Goal: Task Accomplishment & Management: Complete application form

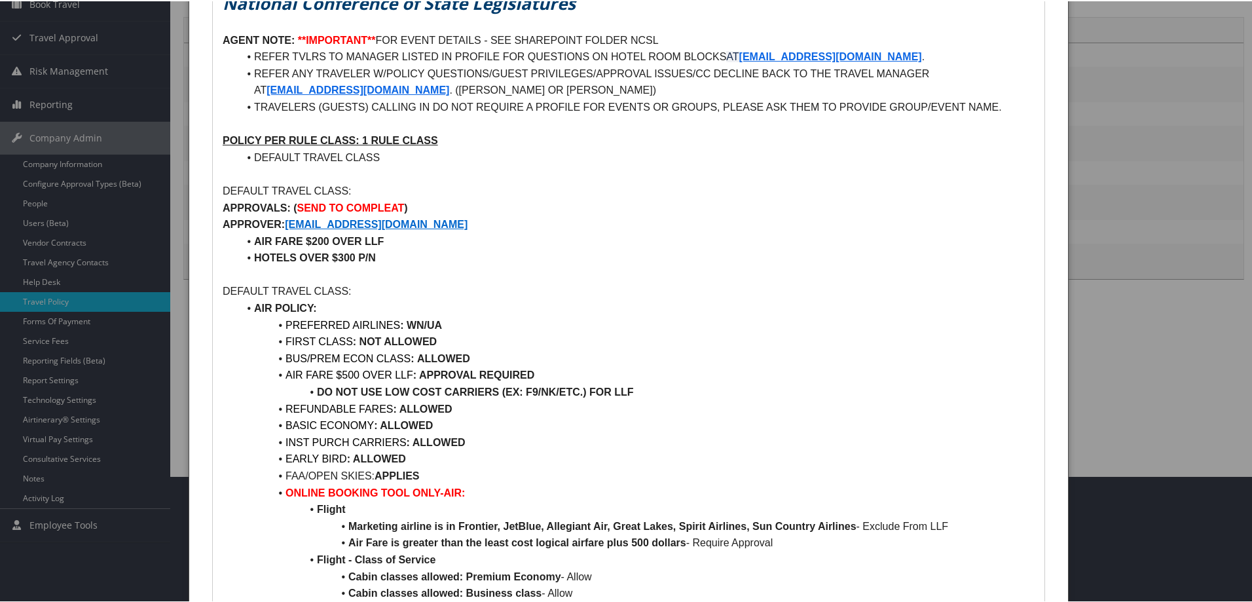
scroll to position [131, 0]
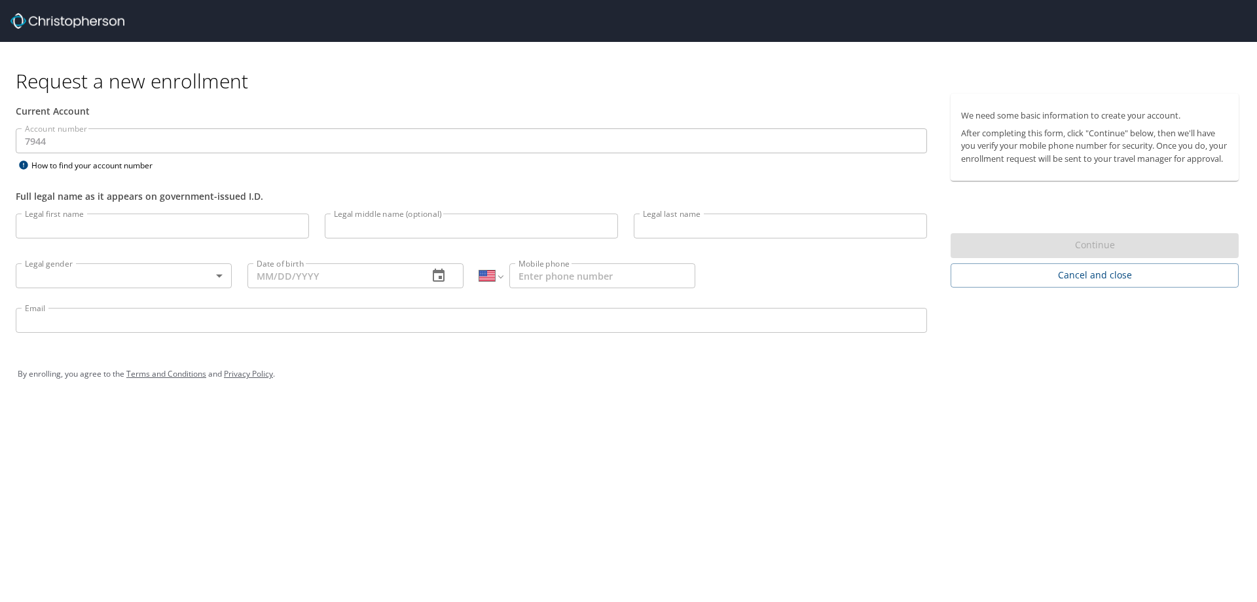
select select "US"
